Goal: Book appointment/travel/reservation

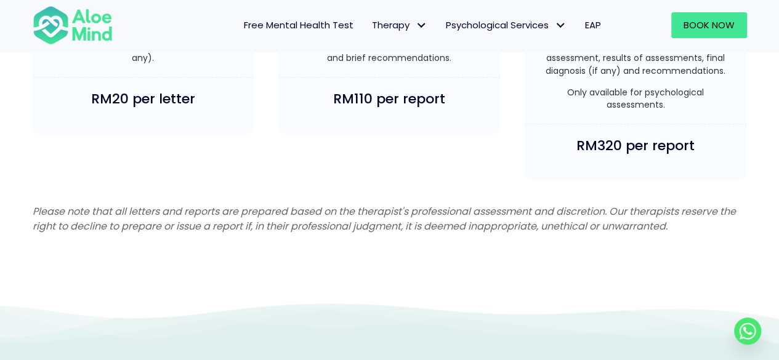
scroll to position [3287, 0]
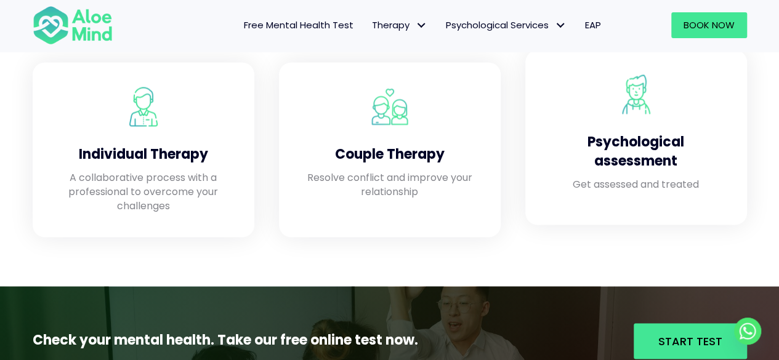
scroll to position [1099, 0]
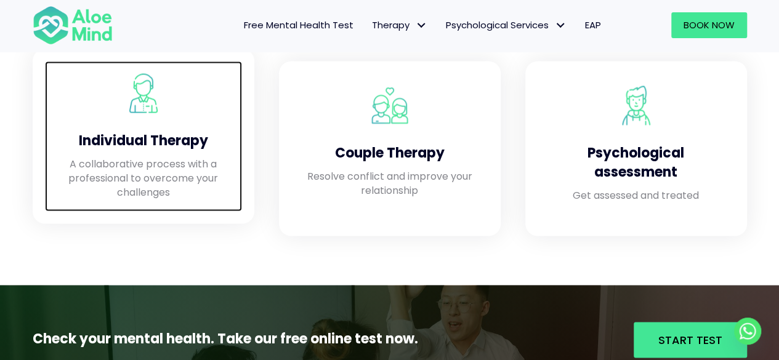
click at [160, 153] on div "Individual Therapy" at bounding box center [143, 138] width 173 height 38
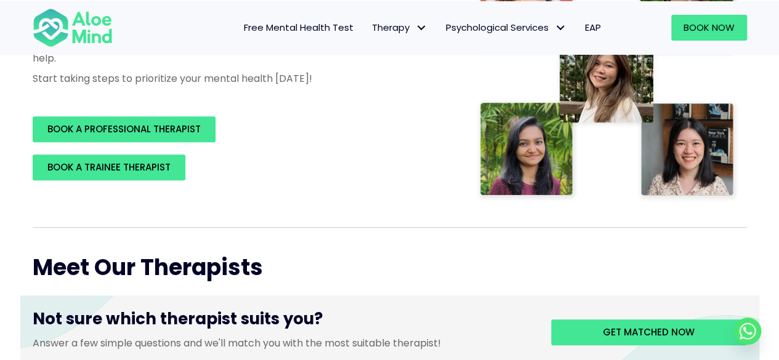
scroll to position [274, 0]
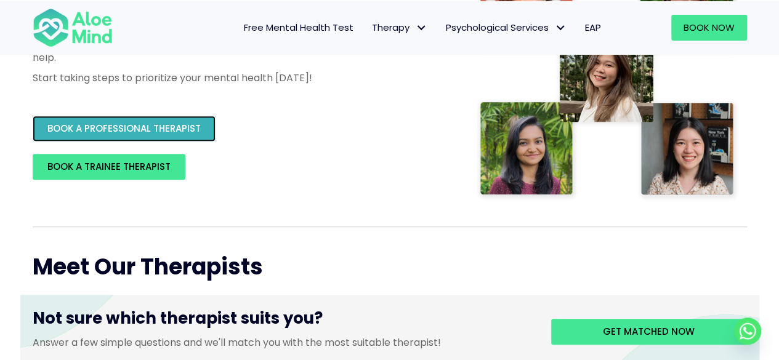
click at [163, 138] on link "BOOK A PROFESSIONAL THERAPIST" at bounding box center [124, 129] width 183 height 26
